Goal: Transaction & Acquisition: Purchase product/service

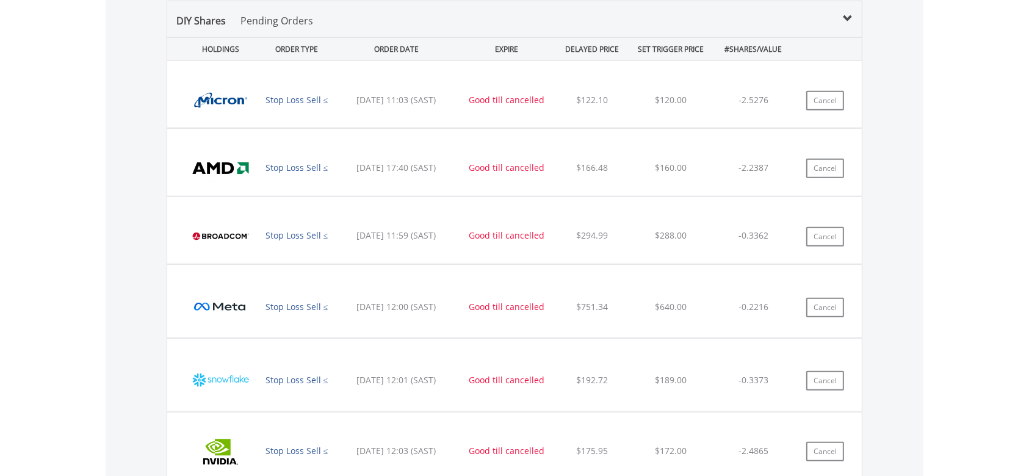
scroll to position [811, 0]
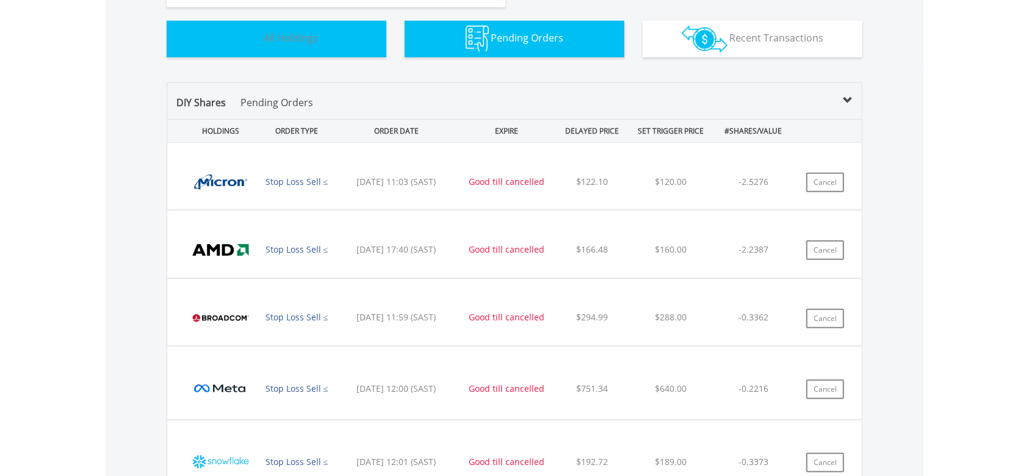
click at [288, 39] on span "All Holdings" at bounding box center [291, 37] width 54 height 13
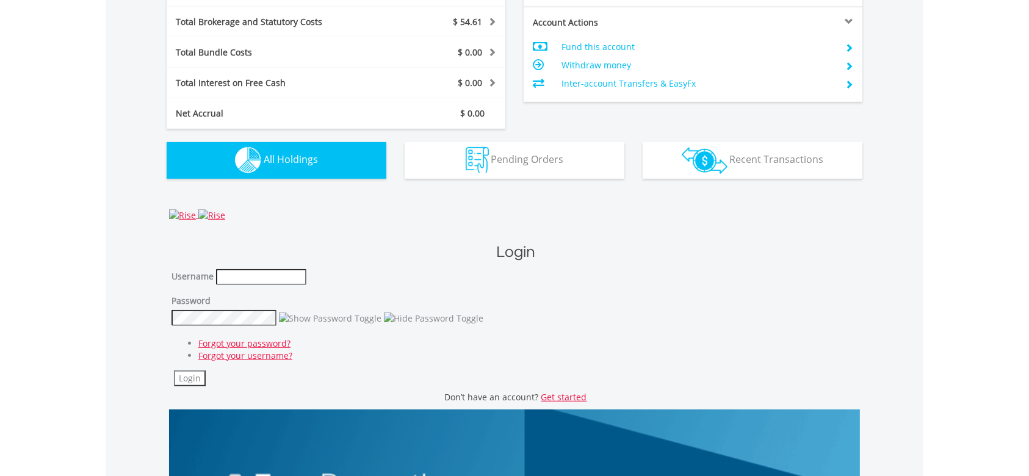
scroll to position [882, 0]
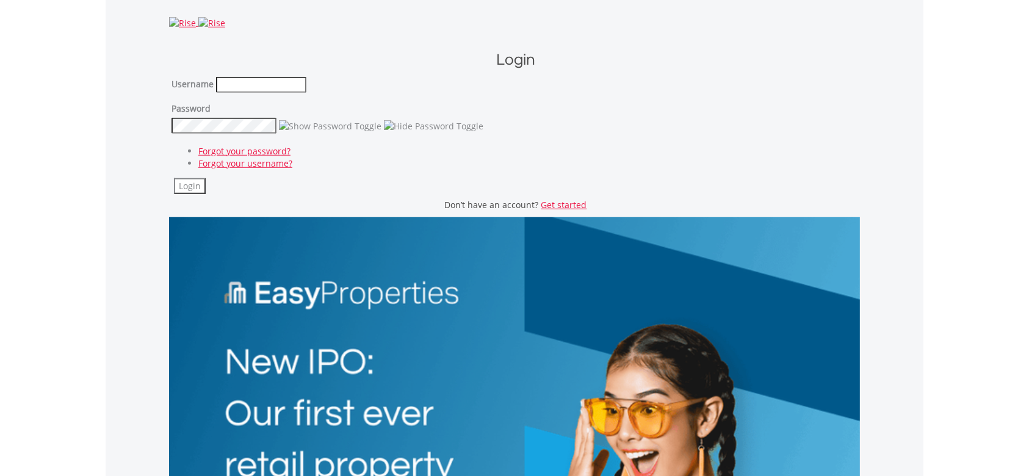
click at [521, 63] on h1 "Login" at bounding box center [515, 60] width 688 height 22
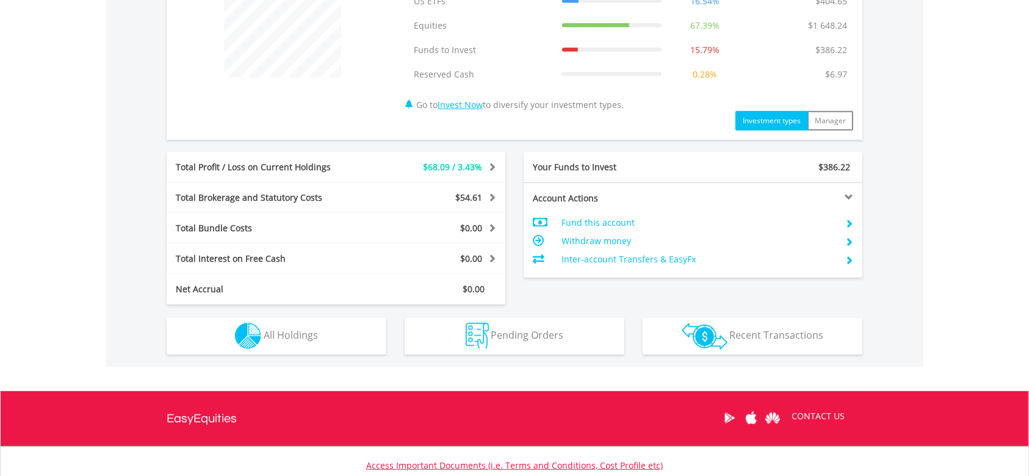
scroll to position [604, 0]
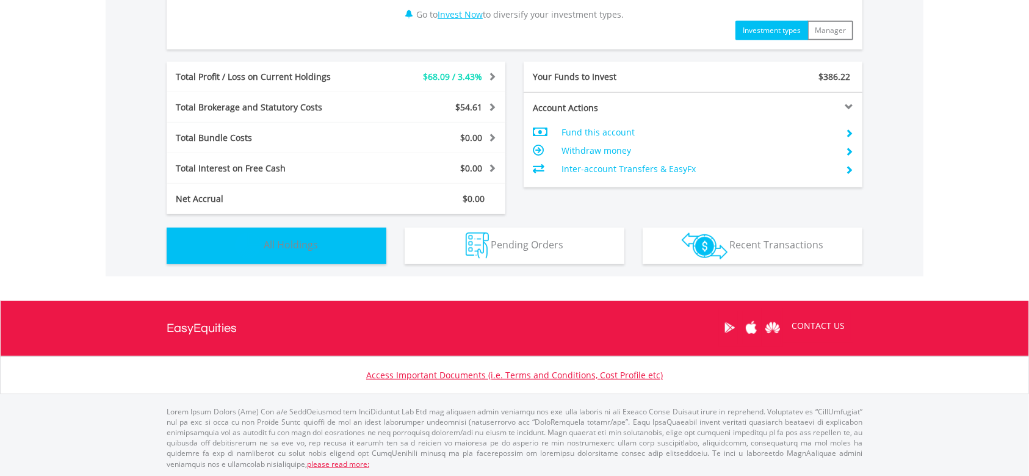
click at [341, 248] on button "Holdings All Holdings" at bounding box center [277, 246] width 220 height 37
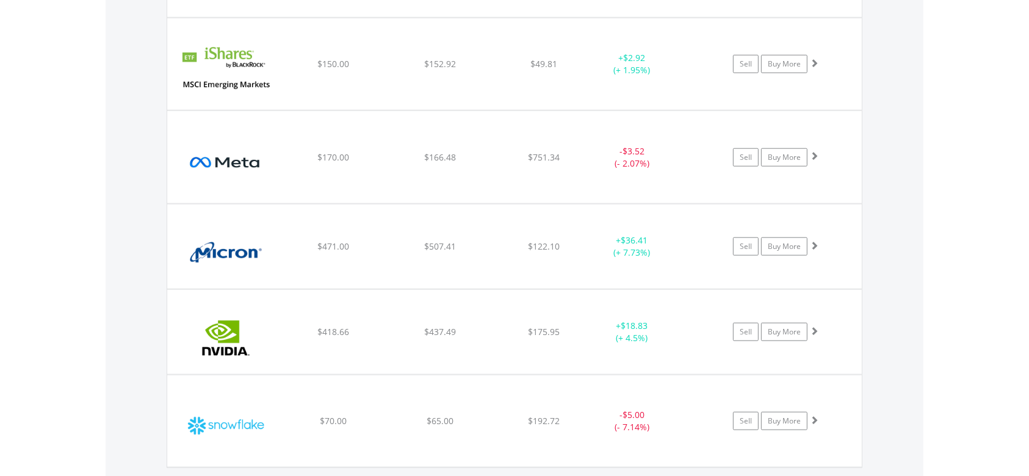
scroll to position [1182, 0]
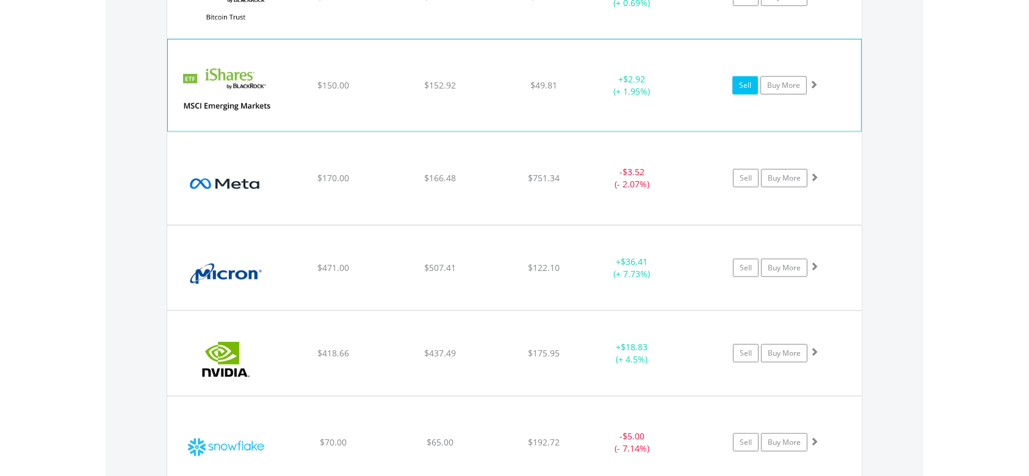
click at [746, 87] on link "Sell" at bounding box center [745, 85] width 26 height 18
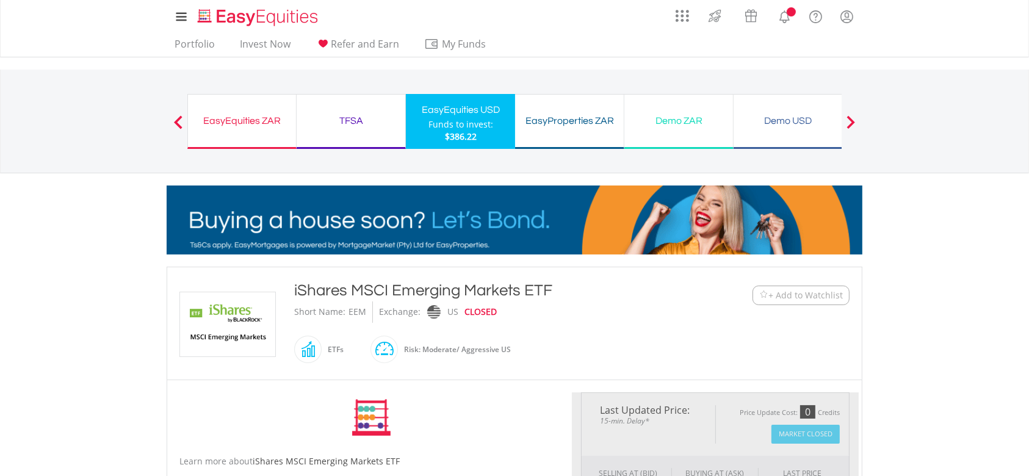
type input "******"
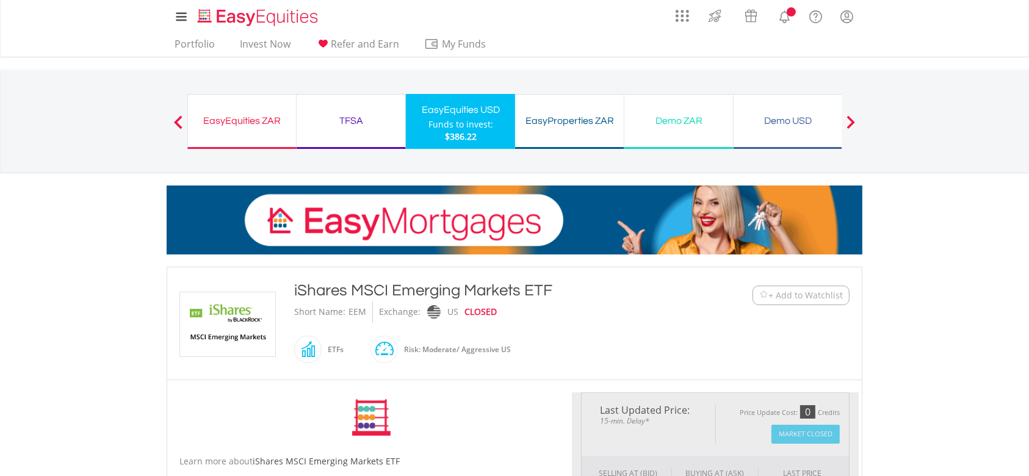
type input "******"
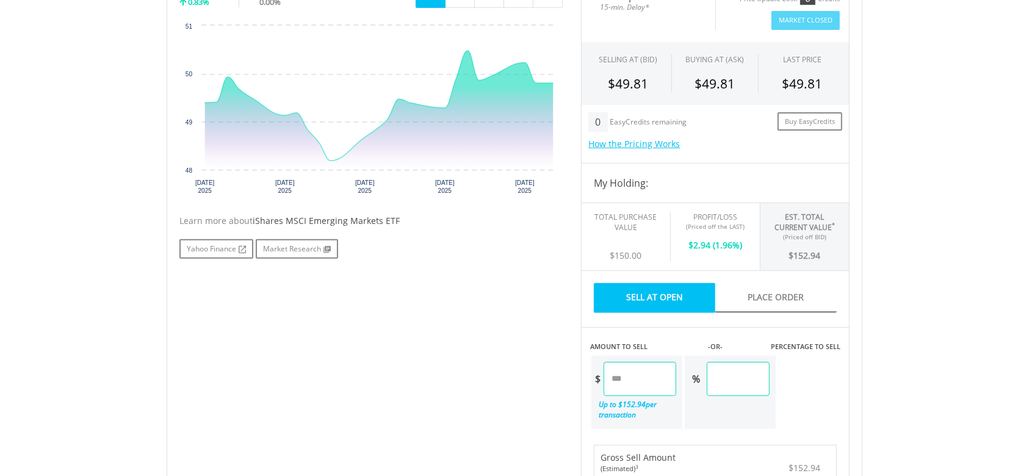
scroll to position [406, 0]
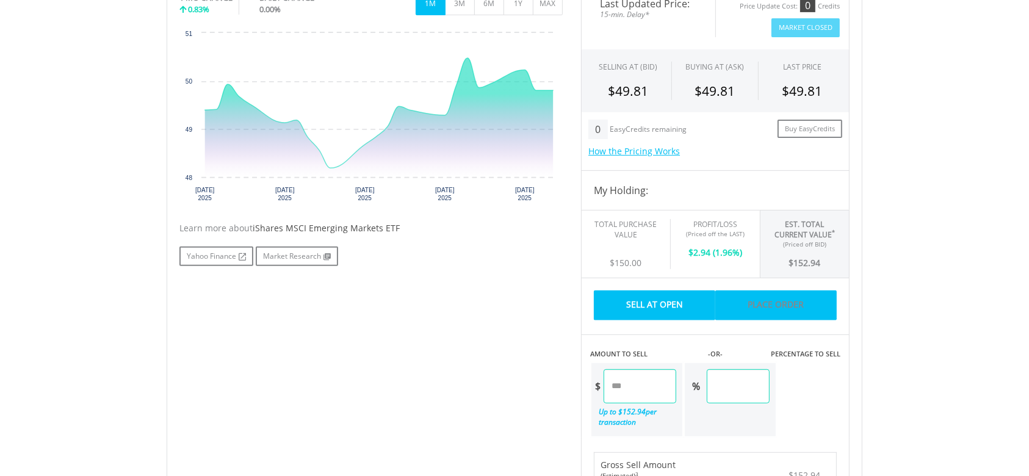
click at [784, 303] on link "Place Order" at bounding box center [775, 306] width 121 height 30
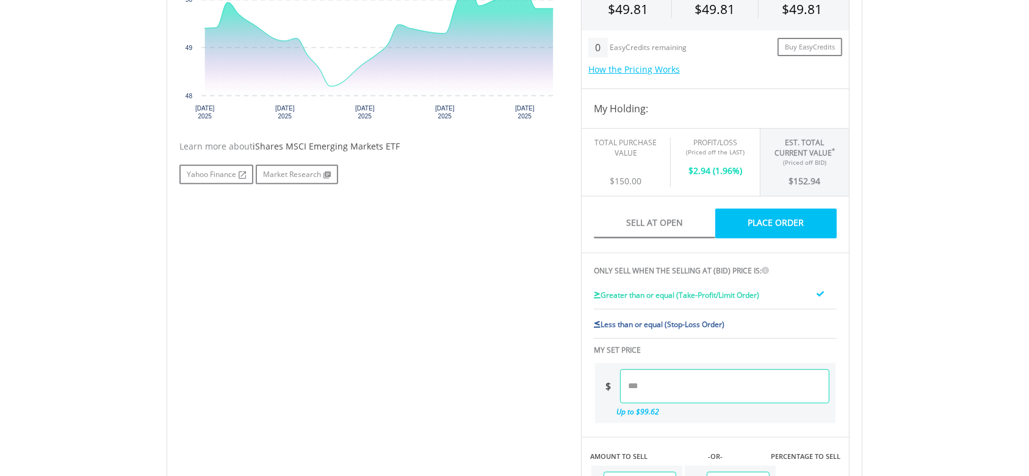
scroll to position [569, 0]
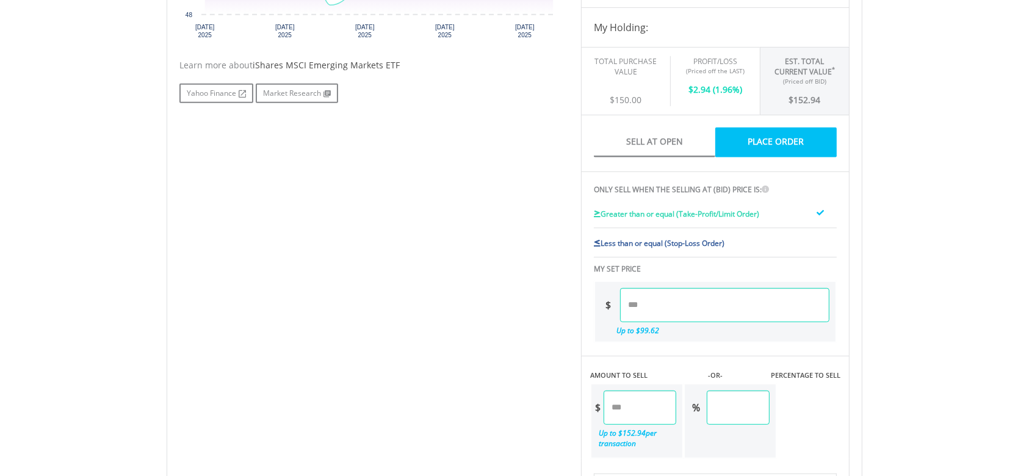
click at [689, 249] on div "Less than or equal (Stop-Loss Order)" at bounding box center [705, 245] width 223 height 16
click at [654, 305] on input "number" at bounding box center [724, 305] width 209 height 34
type input "*****"
click at [842, 329] on div "Last Updated Price: 15-min. Delay* Price Update Cost: 0 Credits Market Closed S…" at bounding box center [715, 221] width 287 height 797
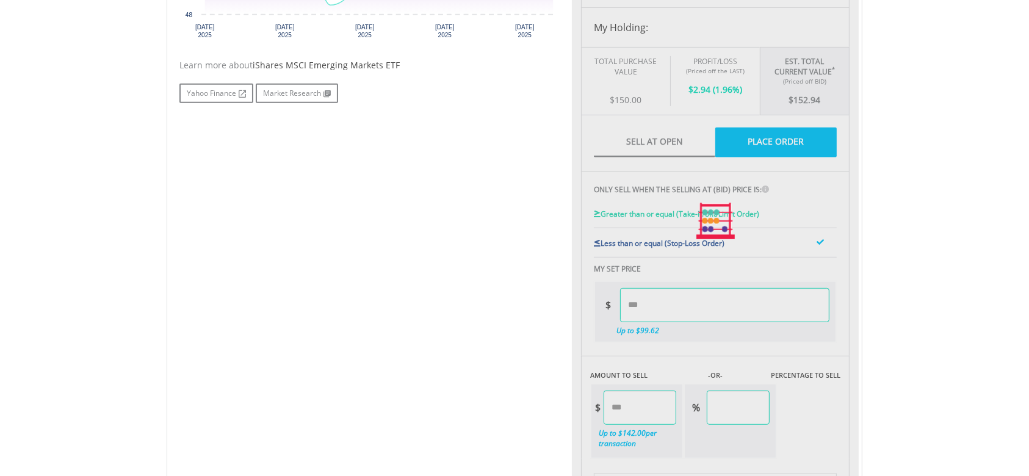
type input "******"
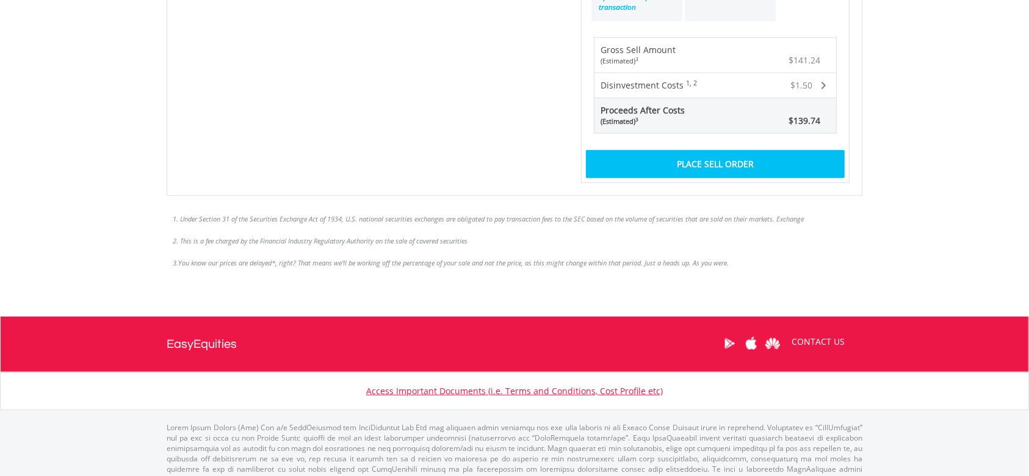
scroll to position [1019, 0]
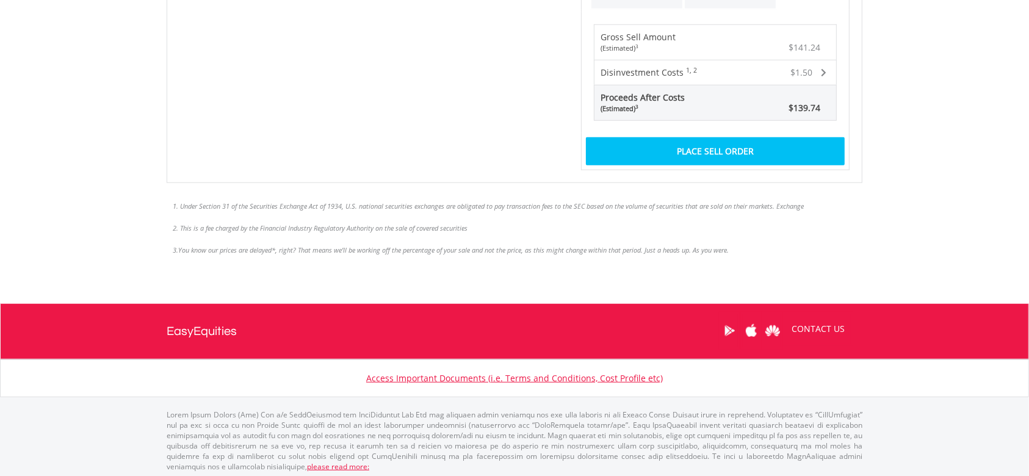
click at [744, 146] on div "Place Sell Order" at bounding box center [715, 151] width 259 height 28
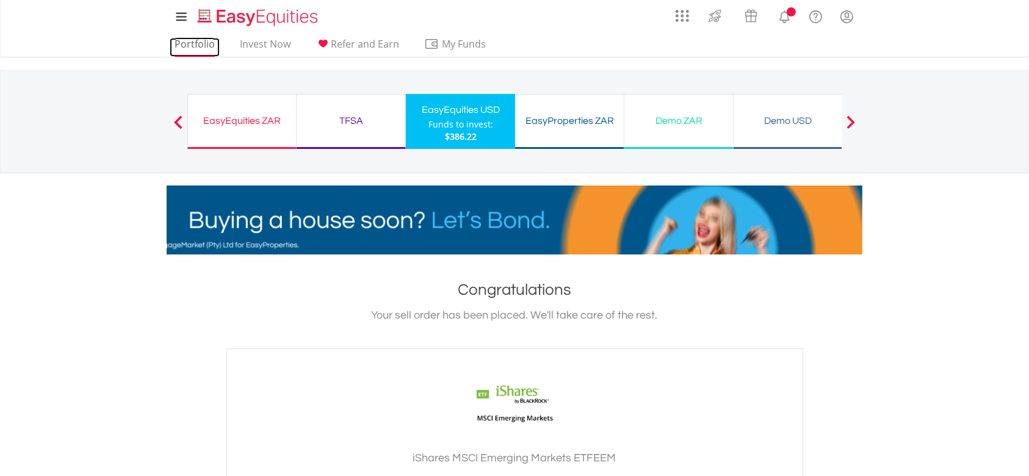
click at [199, 48] on link "Portfolio" at bounding box center [195, 47] width 50 height 19
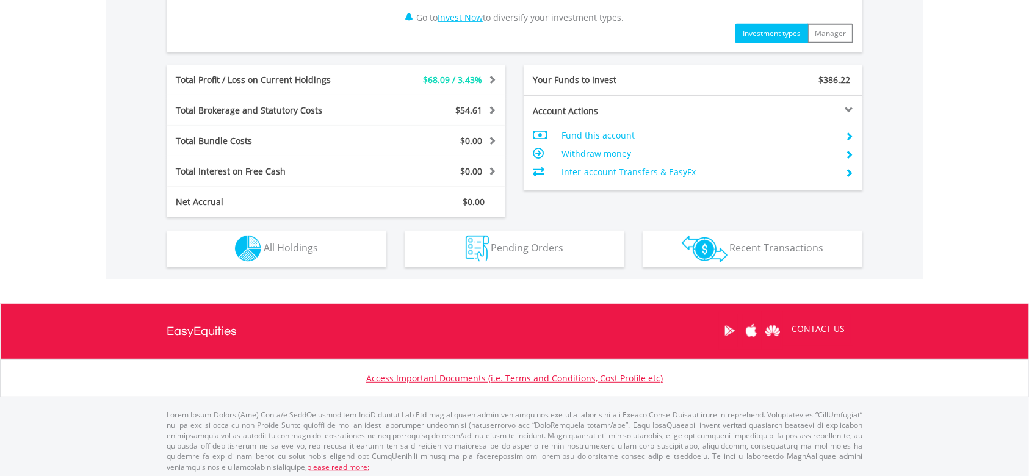
scroll to position [604, 0]
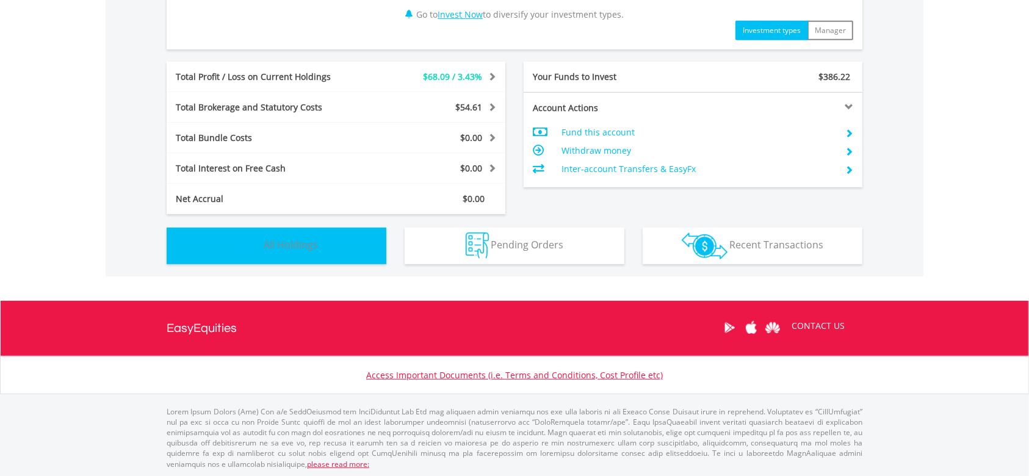
click at [331, 247] on button "Holdings All Holdings" at bounding box center [277, 246] width 220 height 37
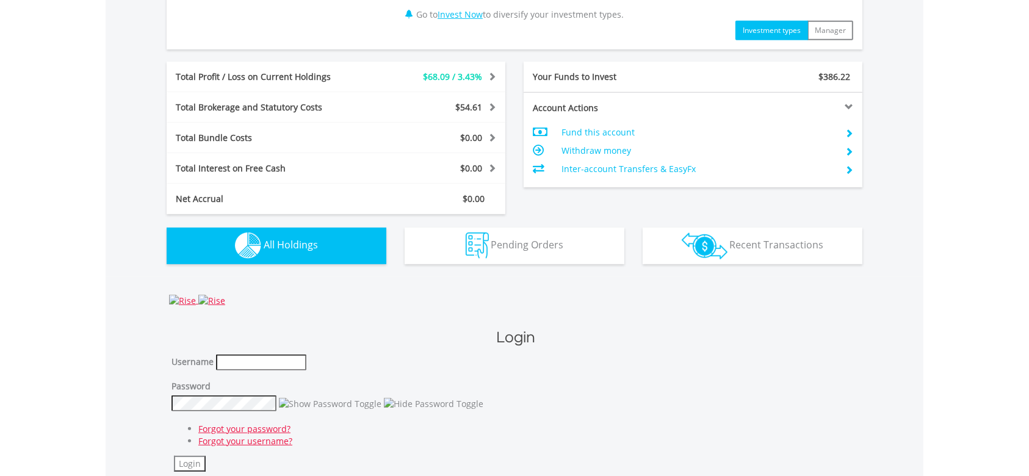
scroll to position [883, 0]
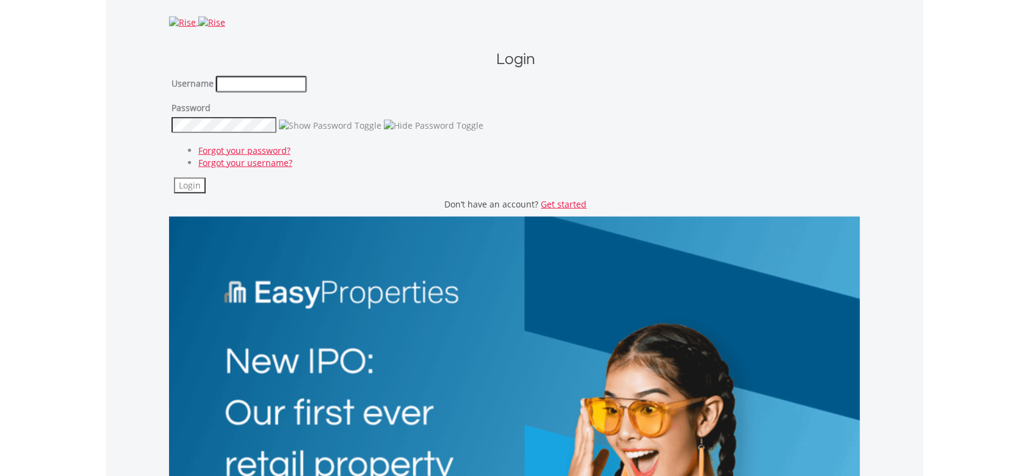
click at [274, 81] on input "text" at bounding box center [261, 84] width 90 height 16
click at [447, 41] on div "Login Username Password Forgot your password? Forgot your username? Login" at bounding box center [514, 122] width 691 height 177
